Goal: Task Accomplishment & Management: Manage account settings

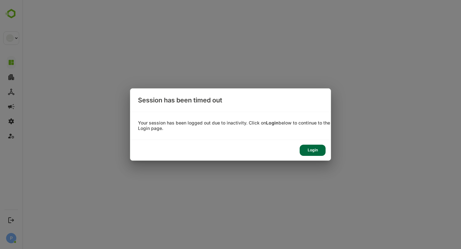
click at [312, 148] on div "Login" at bounding box center [312, 150] width 26 height 11
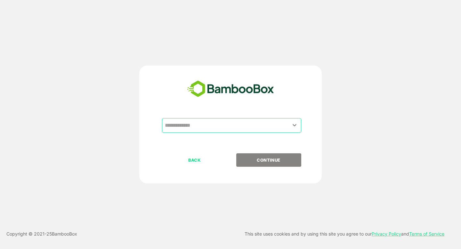
click at [273, 130] on input "text" at bounding box center [231, 125] width 137 height 12
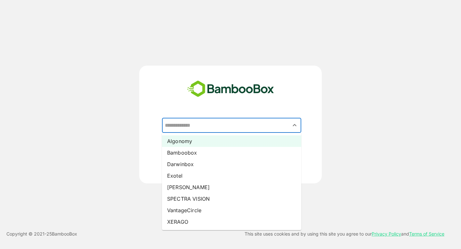
click at [225, 145] on li "Algonomy" at bounding box center [231, 141] width 139 height 12
type input "********"
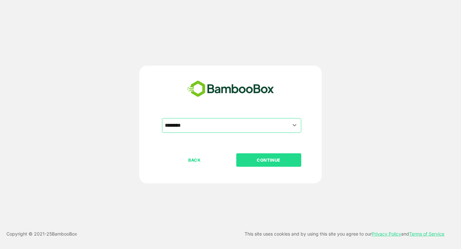
click at [265, 163] on p "CONTINUE" at bounding box center [268, 159] width 64 height 7
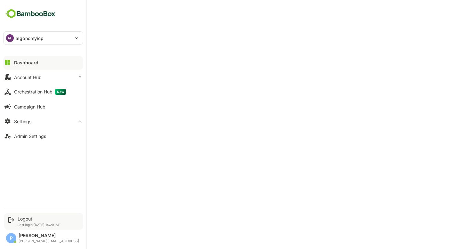
click at [20, 223] on p "Last login: [DATE] 14:29 IST" at bounding box center [39, 225] width 42 height 4
click at [28, 219] on div "Logout" at bounding box center [39, 218] width 42 height 5
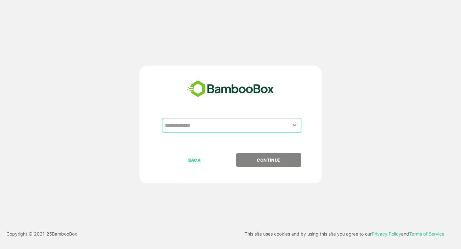
click at [208, 120] on input "text" at bounding box center [231, 125] width 137 height 12
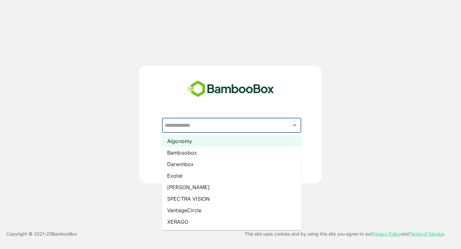
click at [202, 144] on li "Algonomy" at bounding box center [231, 141] width 139 height 12
type input "********"
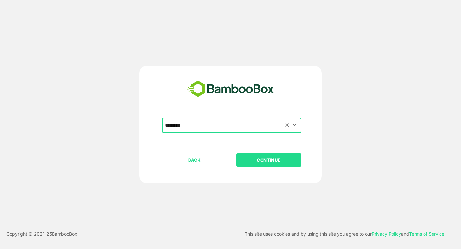
click at [202, 125] on input "********" at bounding box center [231, 125] width 137 height 12
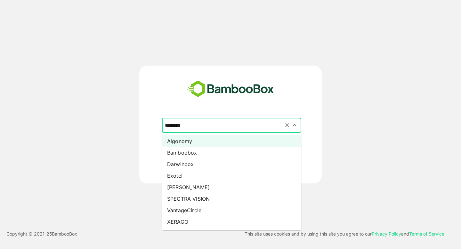
click at [202, 125] on input "********" at bounding box center [231, 125] width 137 height 12
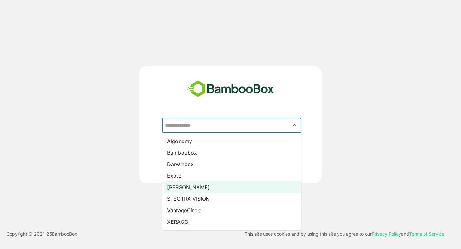
click at [189, 191] on li "[PERSON_NAME]" at bounding box center [231, 187] width 139 height 12
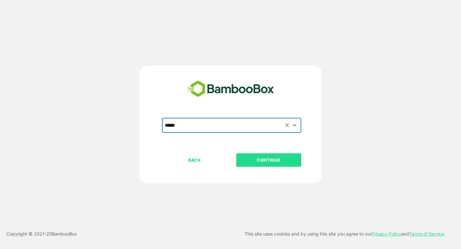
type input "*****"
click at [252, 162] on p "CONTINUE" at bounding box center [268, 159] width 64 height 7
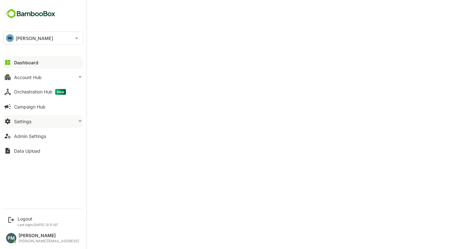
click at [45, 119] on button "Settings" at bounding box center [43, 121] width 80 height 13
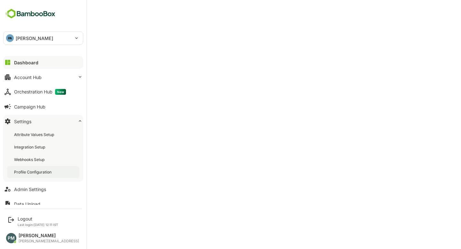
click at [52, 175] on div "Profile Configuration" at bounding box center [43, 172] width 72 height 12
click at [37, 189] on div "Admin Settings" at bounding box center [30, 188] width 32 height 5
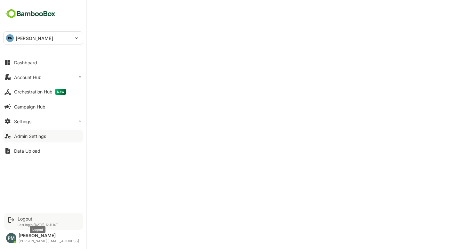
click at [23, 219] on div "Logout" at bounding box center [38, 218] width 41 height 5
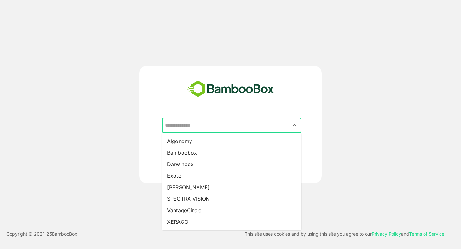
click at [192, 125] on input "text" at bounding box center [231, 125] width 137 height 12
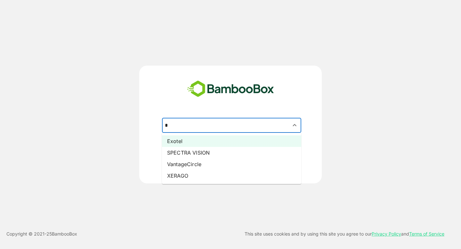
click at [197, 138] on li "Exotel" at bounding box center [231, 141] width 139 height 12
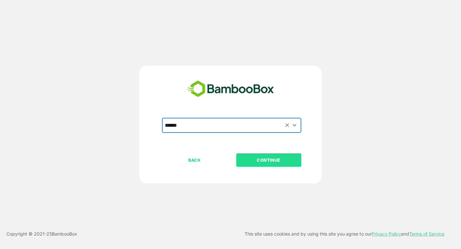
type input "******"
click at [260, 158] on p "CONTINUE" at bounding box center [268, 159] width 64 height 7
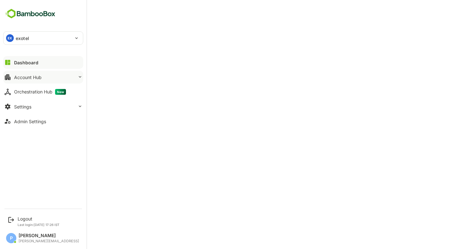
click at [49, 82] on button "Account Hub" at bounding box center [43, 77] width 80 height 13
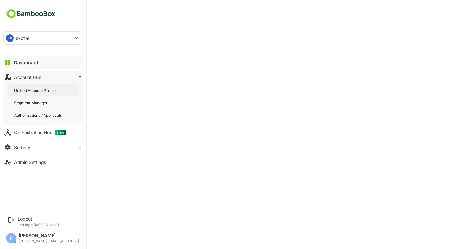
click at [70, 88] on div "Unified Account Profile" at bounding box center [43, 90] width 72 height 12
click at [46, 90] on div "Unified Account Profile" at bounding box center [36, 90] width 44 height 5
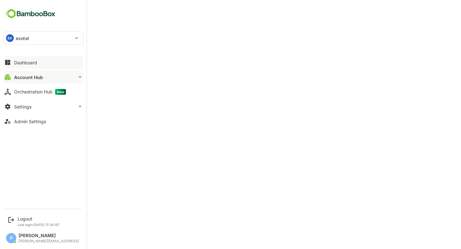
click at [9, 67] on button "Dashboard" at bounding box center [43, 62] width 80 height 13
click at [57, 36] on div "EX exotel" at bounding box center [40, 38] width 72 height 13
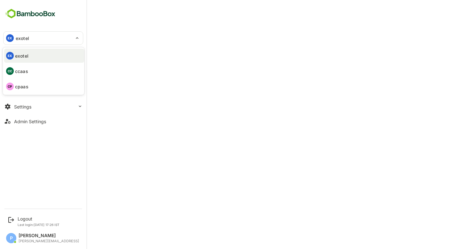
click at [184, 18] on div at bounding box center [230, 124] width 461 height 249
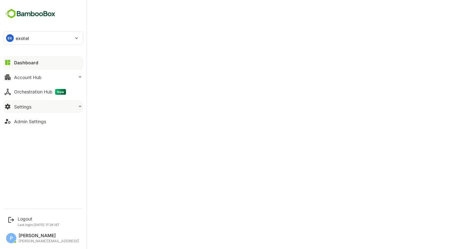
click at [55, 104] on button "Settings" at bounding box center [43, 106] width 80 height 13
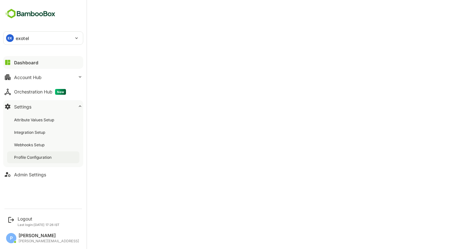
click at [42, 155] on div "Profile Configuration" at bounding box center [33, 156] width 39 height 5
click at [38, 87] on button "Orchestration Hub New" at bounding box center [43, 91] width 80 height 13
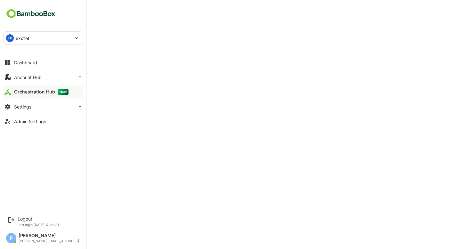
click at [38, 70] on div "Dashboard Account Hub Orchestration Hub New Settings Admin Settings" at bounding box center [43, 92] width 86 height 74
click at [38, 79] on div "Account Hub" at bounding box center [28, 77] width 28 height 5
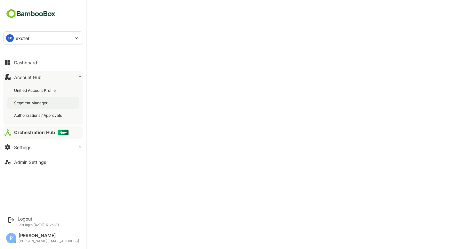
click at [33, 104] on div "Segment Manager" at bounding box center [31, 102] width 35 height 5
click at [40, 130] on div "Orchestration Hub New" at bounding box center [40, 133] width 52 height 6
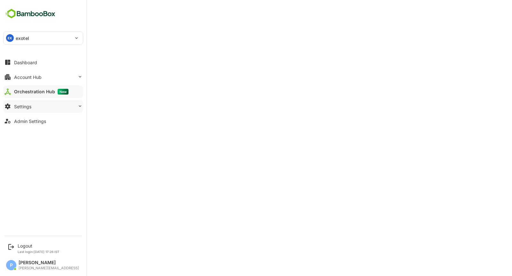
click at [50, 108] on button "Settings" at bounding box center [43, 106] width 80 height 13
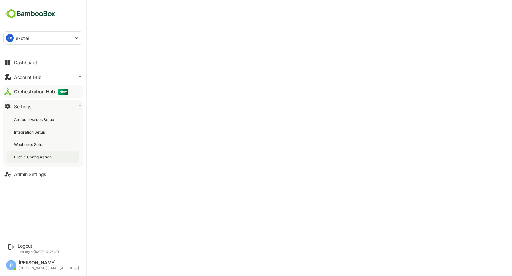
click at [50, 157] on div "Profile Configuration" at bounding box center [33, 156] width 39 height 5
click at [53, 248] on div "Logout" at bounding box center [39, 245] width 42 height 5
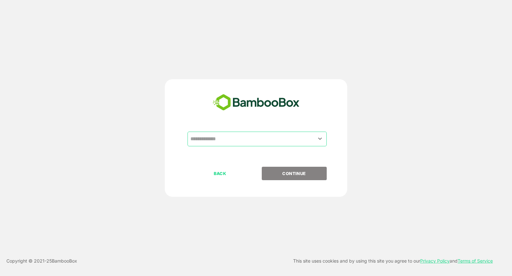
click at [214, 143] on input "text" at bounding box center [257, 139] width 137 height 12
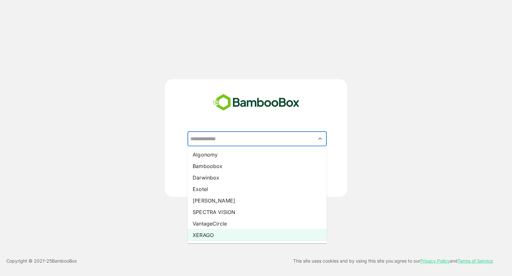
click at [202, 235] on li "XERAGO" at bounding box center [256, 236] width 139 height 12
type input "******"
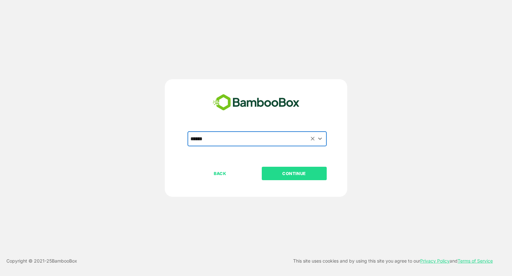
click at [296, 174] on p "CONTINUE" at bounding box center [294, 173] width 64 height 7
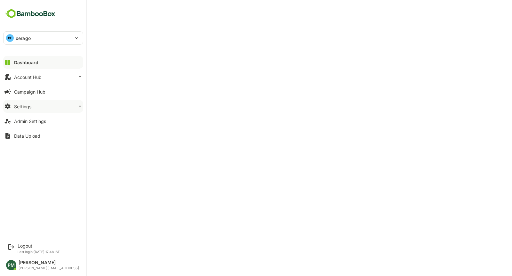
click at [44, 110] on button "Settings" at bounding box center [43, 106] width 80 height 13
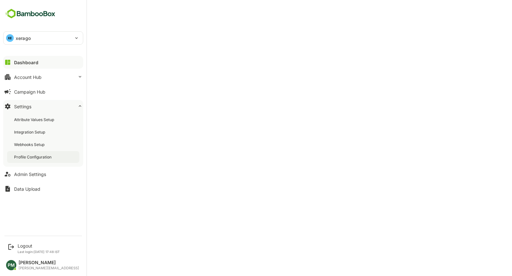
click at [52, 156] on div "Profile Configuration" at bounding box center [33, 156] width 39 height 5
click at [39, 249] on div "Logout" at bounding box center [39, 245] width 42 height 5
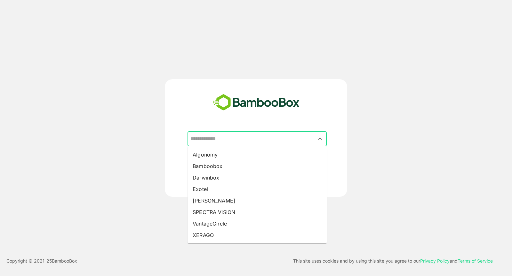
click at [202, 139] on input "text" at bounding box center [257, 139] width 137 height 12
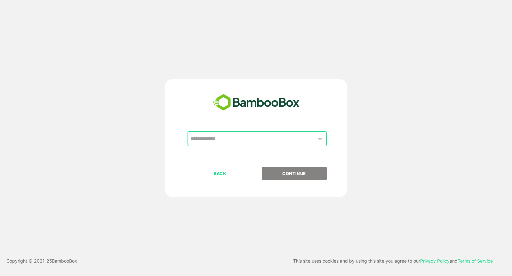
click at [248, 139] on input "text" at bounding box center [257, 139] width 137 height 12
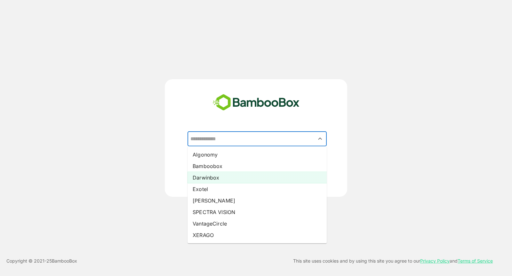
click at [241, 180] on li "Darwinbox" at bounding box center [256, 178] width 139 height 12
type input "*********"
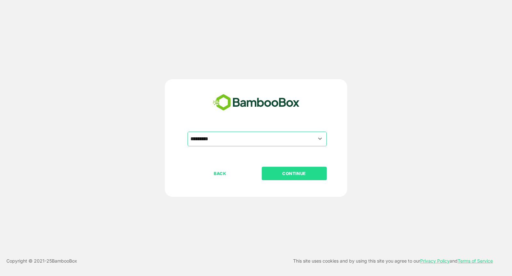
click at [304, 174] on p "CONTINUE" at bounding box center [294, 173] width 64 height 7
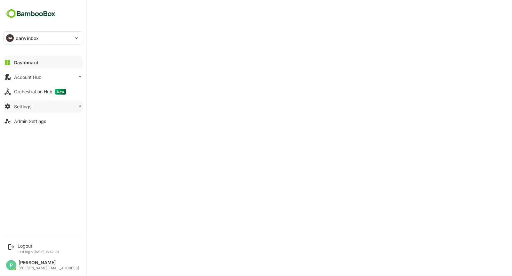
click at [41, 100] on button "Settings" at bounding box center [43, 106] width 80 height 13
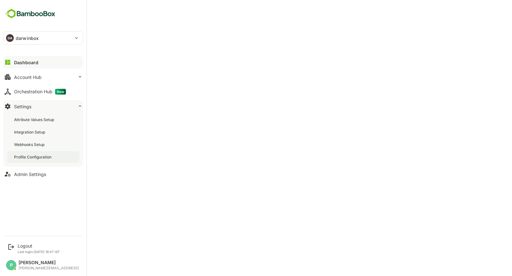
click at [49, 160] on div "Profile Configuration" at bounding box center [43, 157] width 72 height 12
click at [29, 245] on div "Logout" at bounding box center [39, 245] width 42 height 5
